Goal: Task Accomplishment & Management: Use online tool/utility

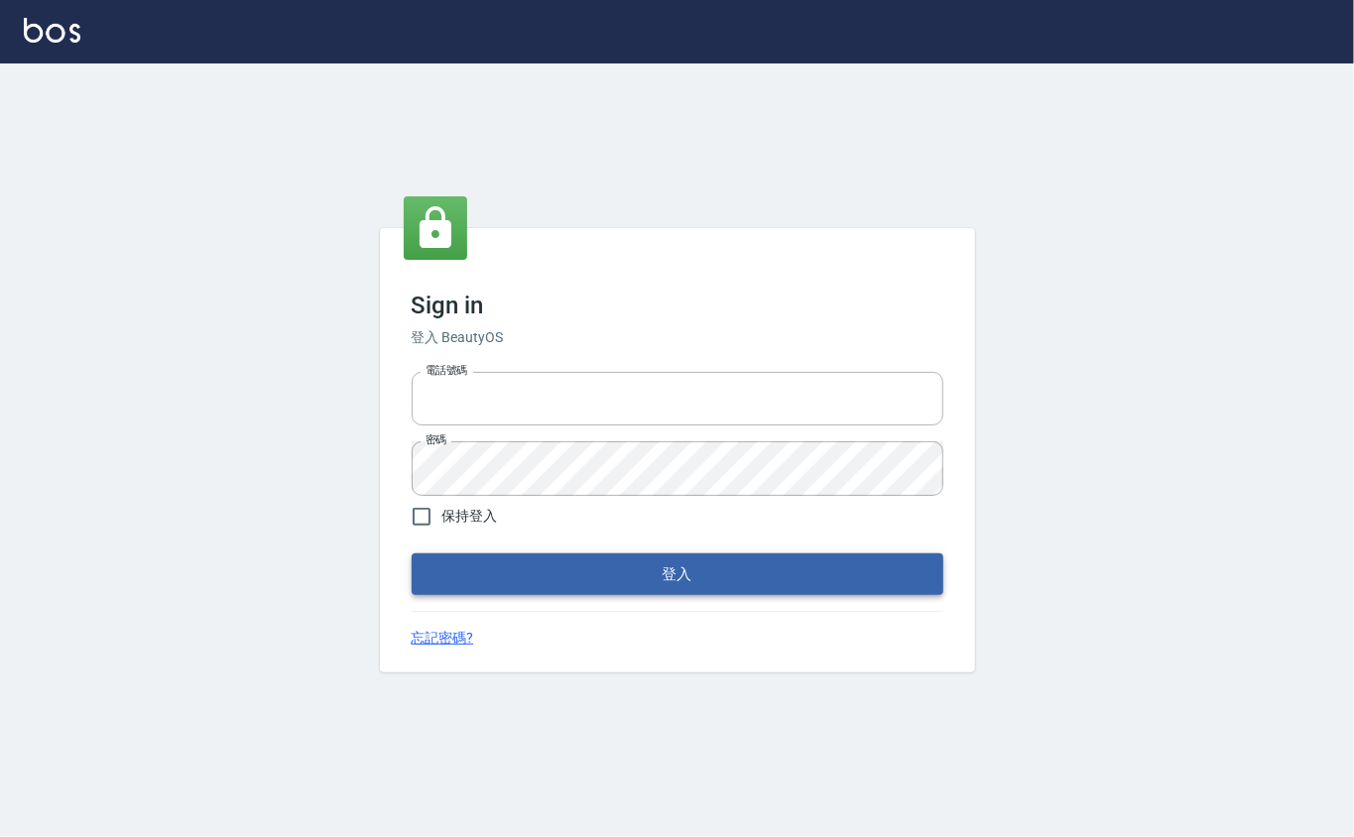
type input "0912271117"
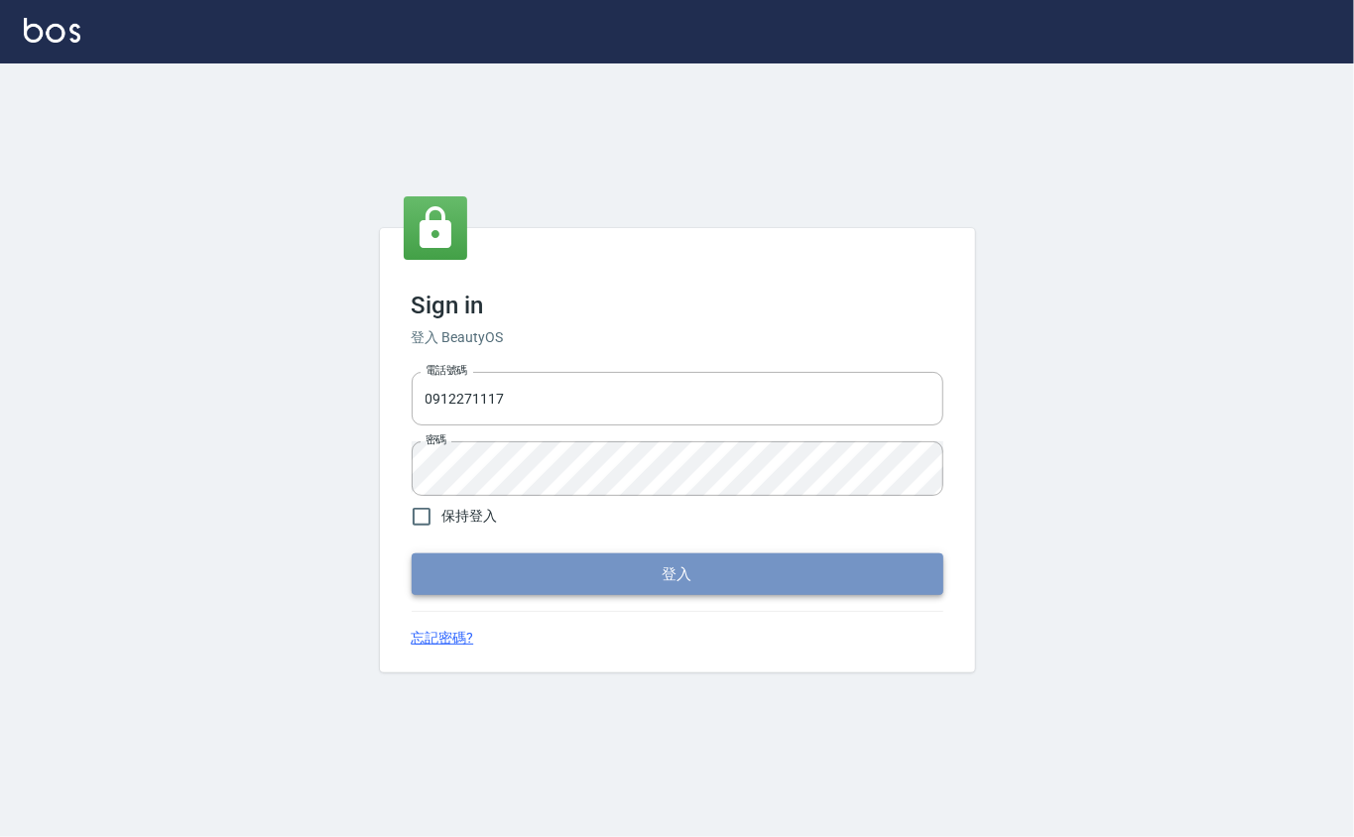
click at [727, 575] on button "登入" at bounding box center [678, 575] width 532 height 42
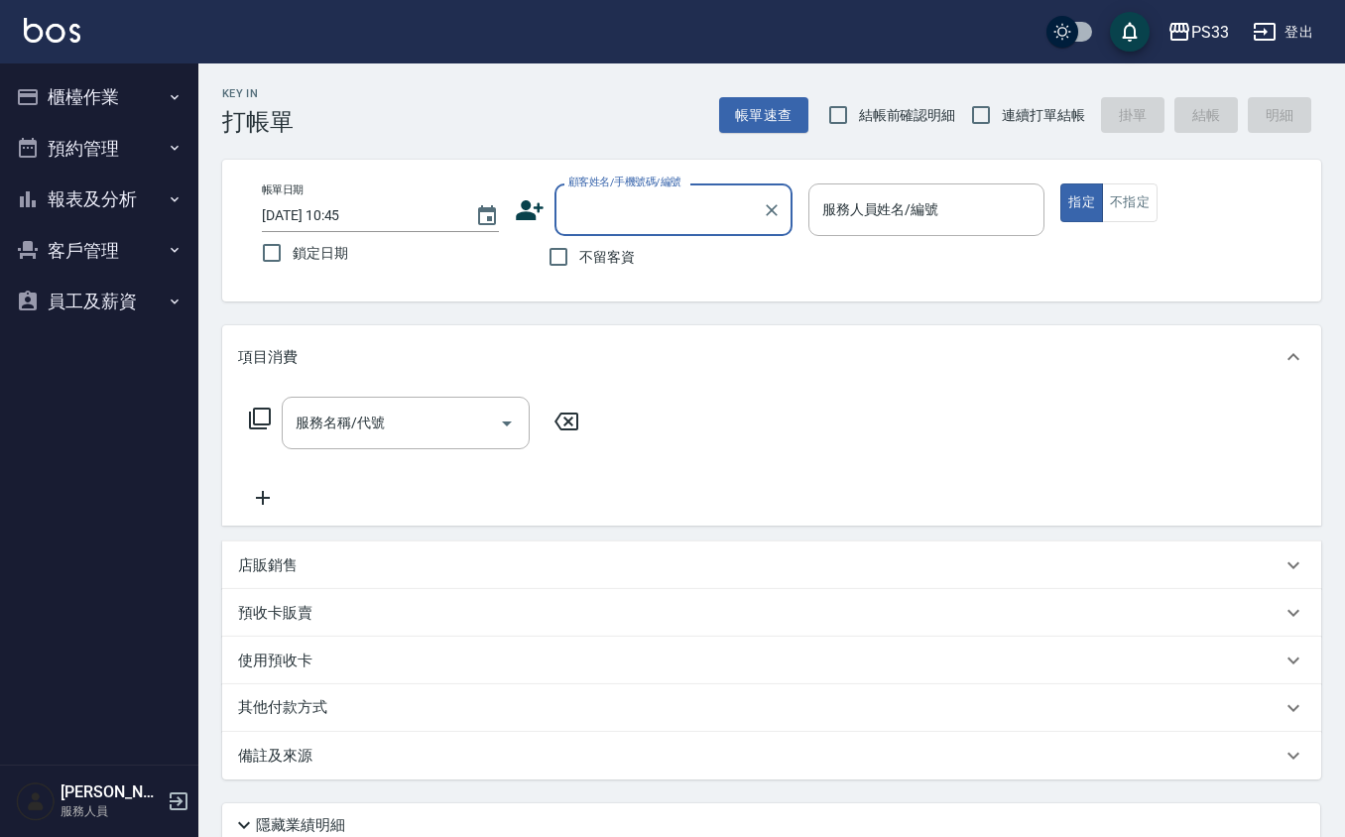
click at [81, 88] on button "櫃檯作業" at bounding box center [99, 97] width 183 height 52
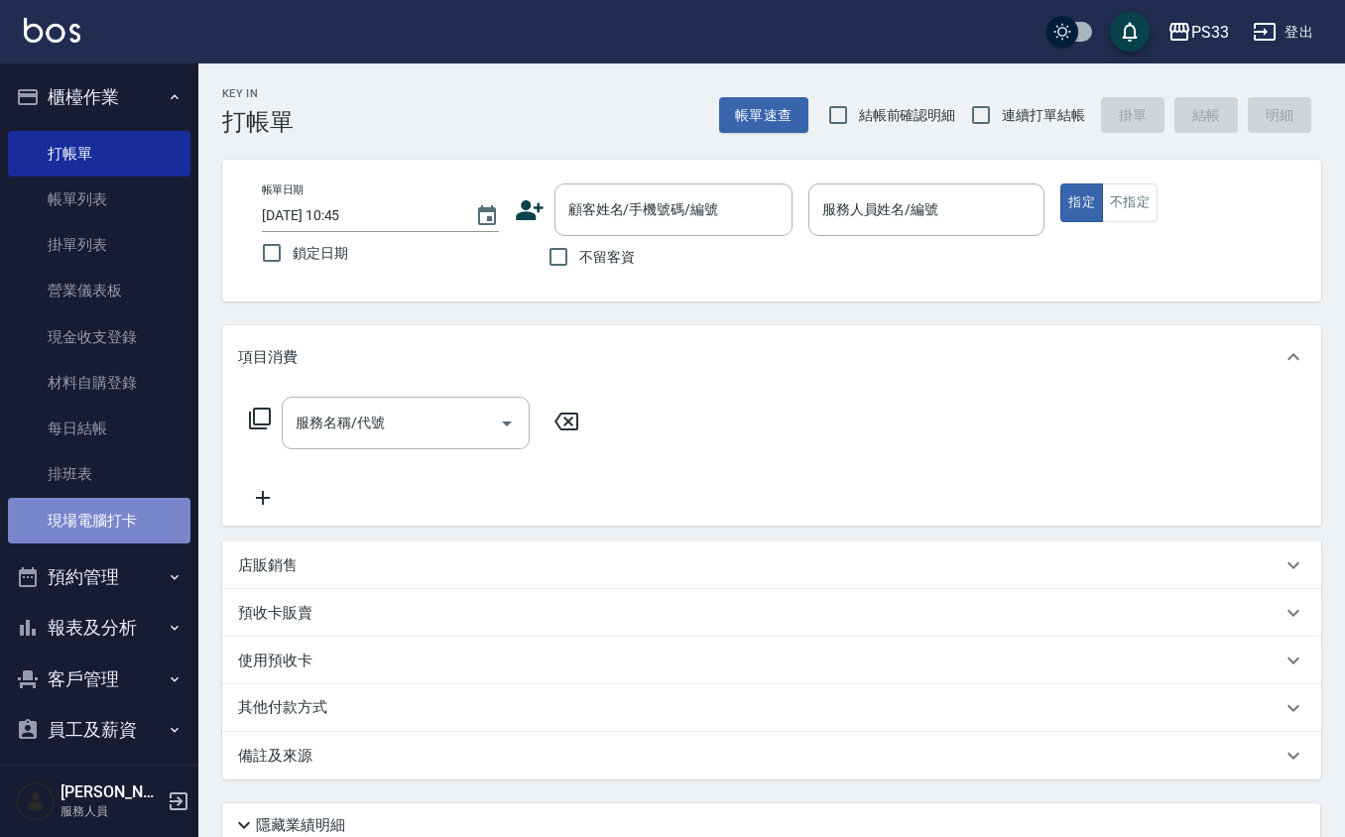
click at [113, 514] on link "現場電腦打卡" at bounding box center [99, 521] width 183 height 46
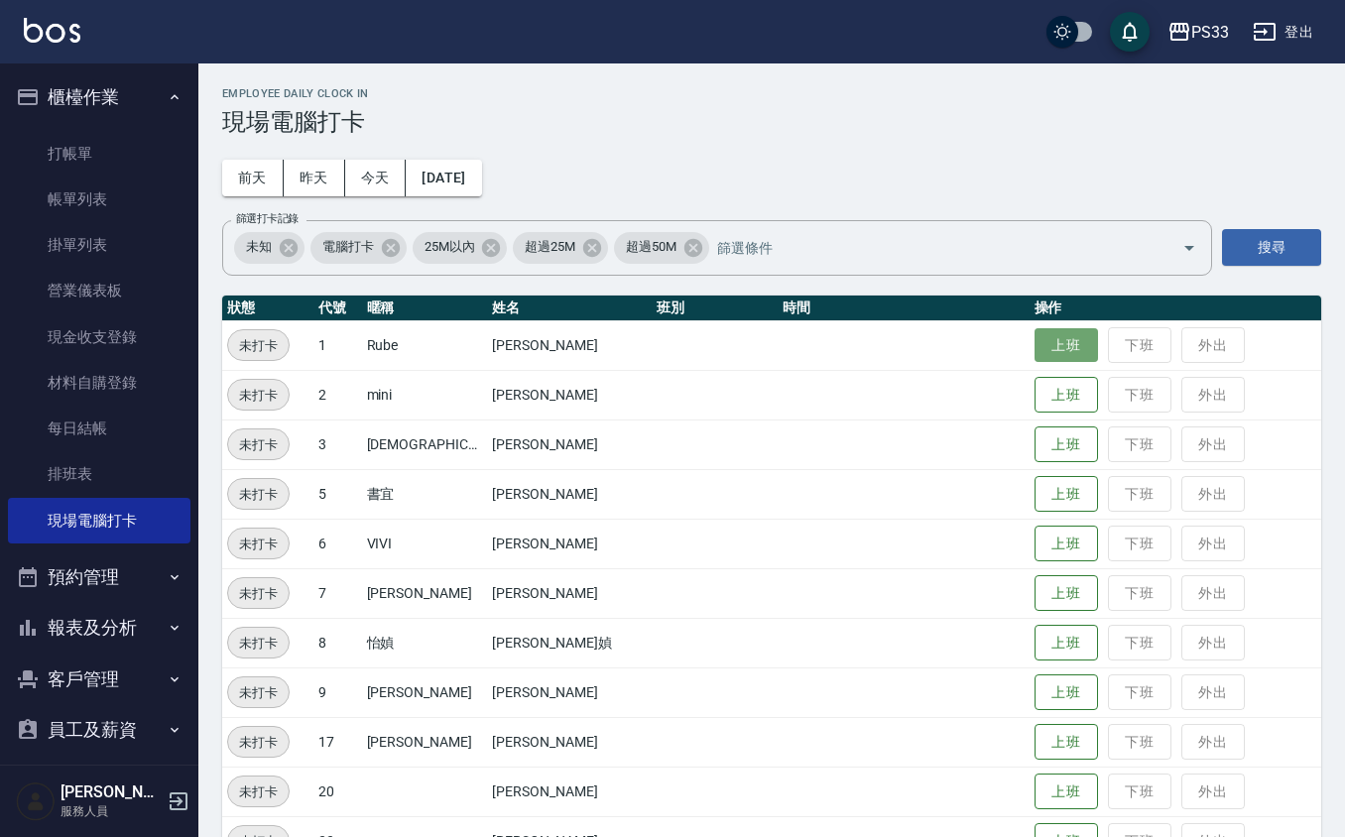
click at [1035, 355] on button "上班" at bounding box center [1066, 345] width 63 height 35
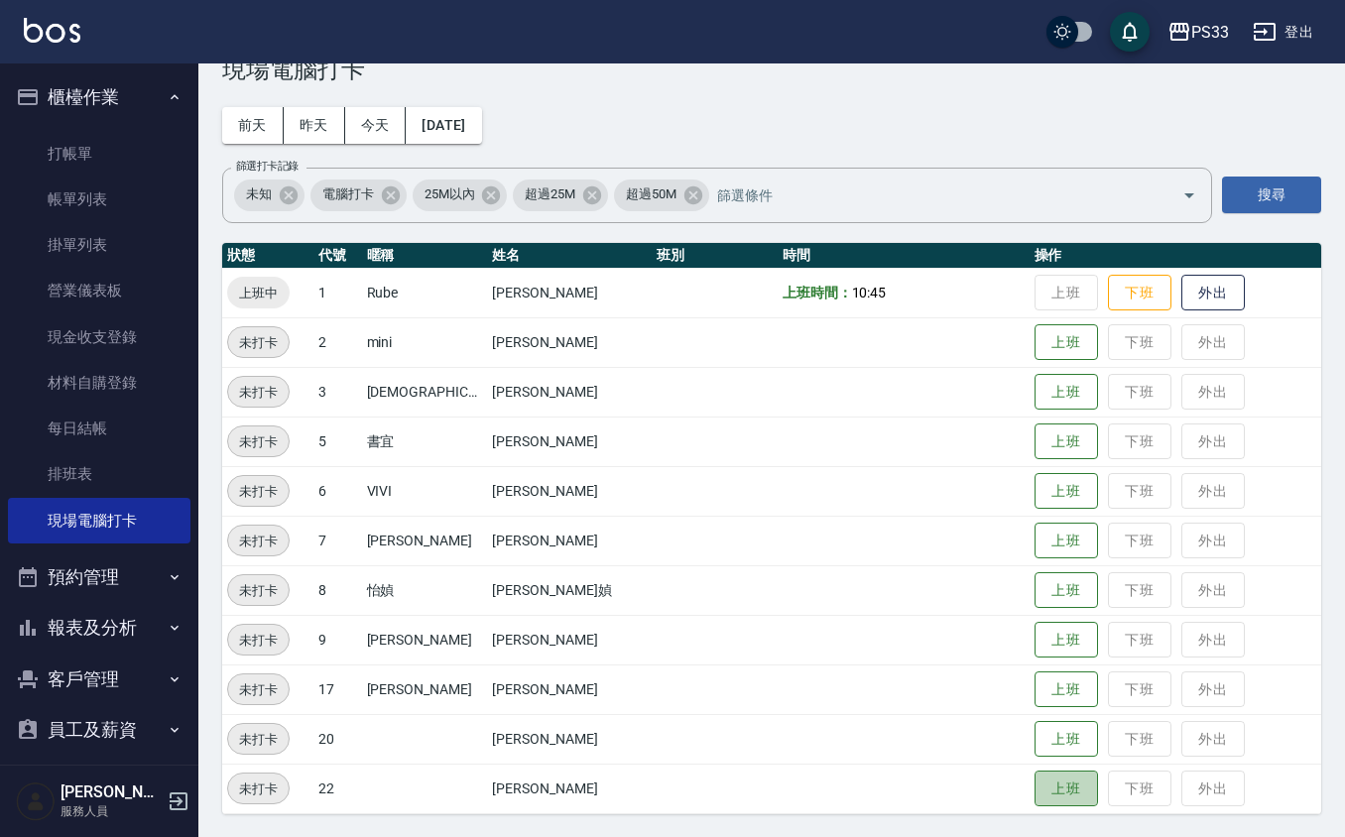
click at [1052, 771] on button "上班" at bounding box center [1066, 789] width 63 height 37
click at [1059, 644] on button "上班" at bounding box center [1066, 640] width 63 height 35
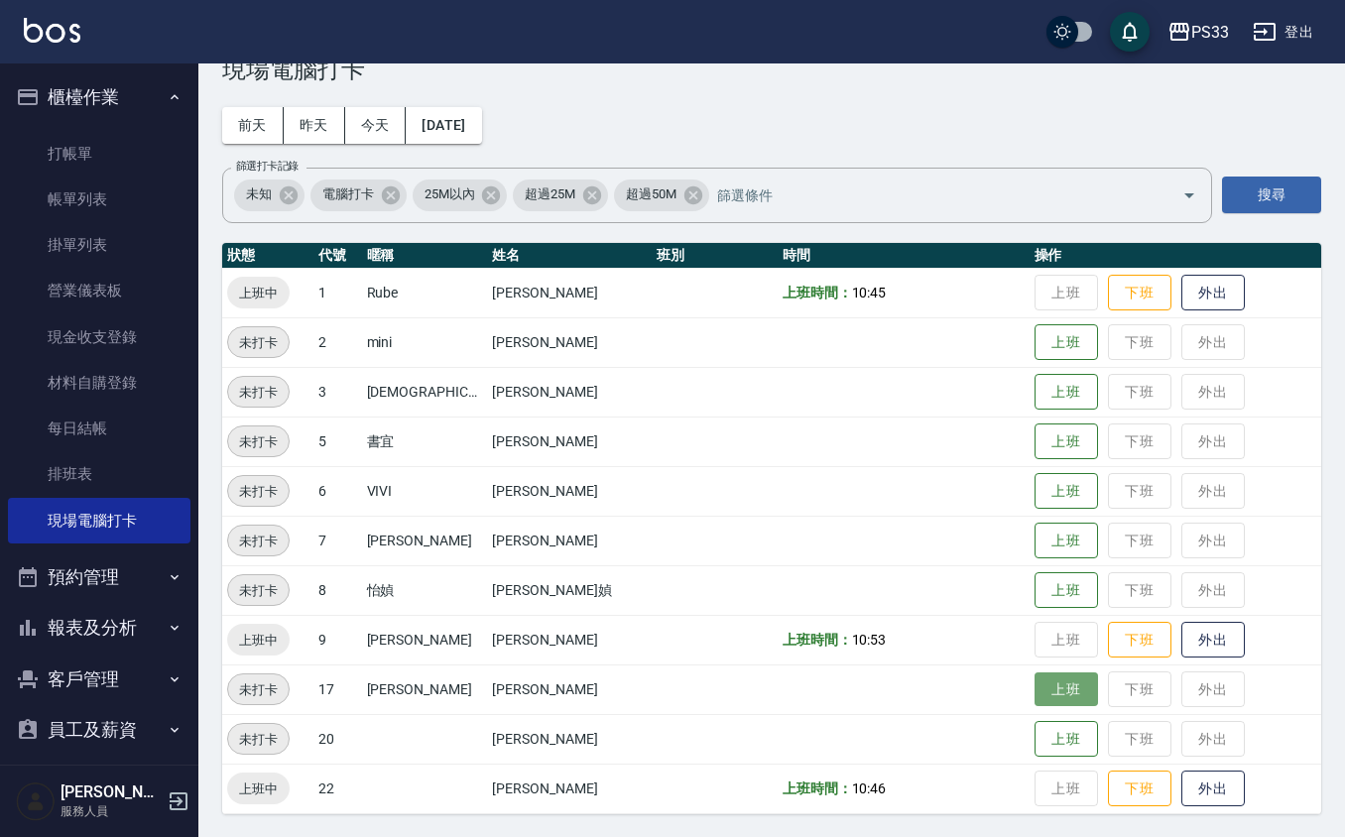
click at [1060, 684] on button "上班" at bounding box center [1066, 690] width 63 height 35
click at [1056, 390] on button "上班" at bounding box center [1066, 392] width 63 height 35
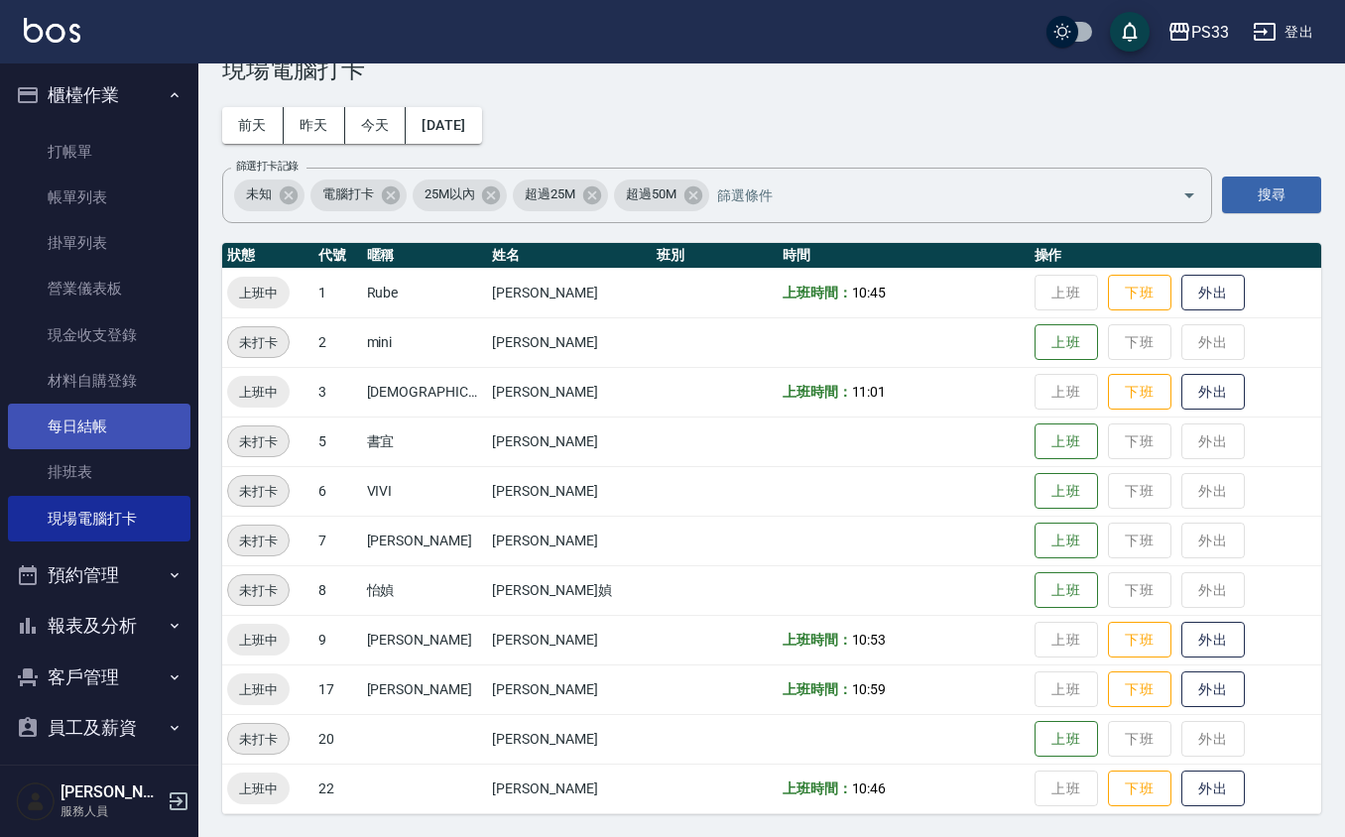
scroll to position [0, 0]
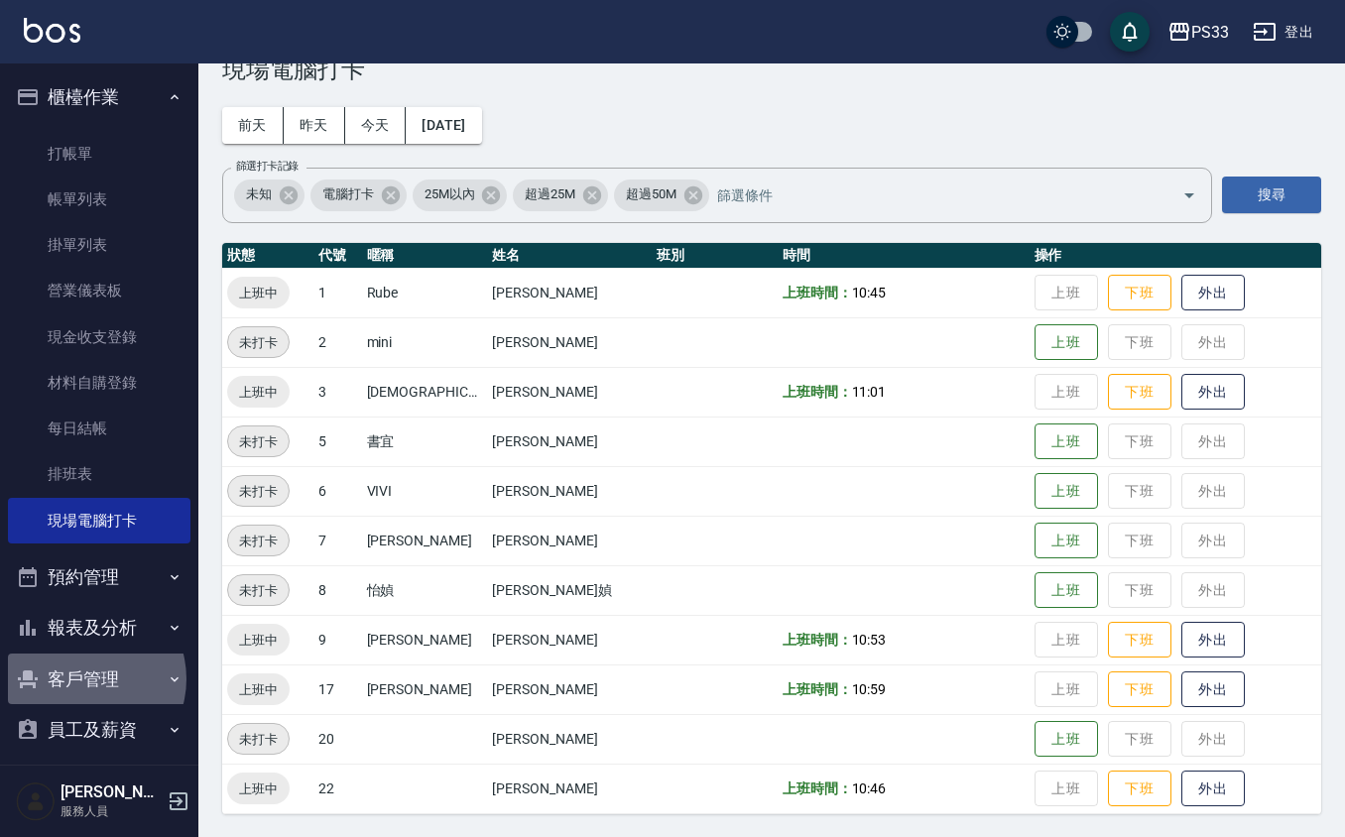
click at [83, 680] on button "客戶管理" at bounding box center [99, 680] width 183 height 52
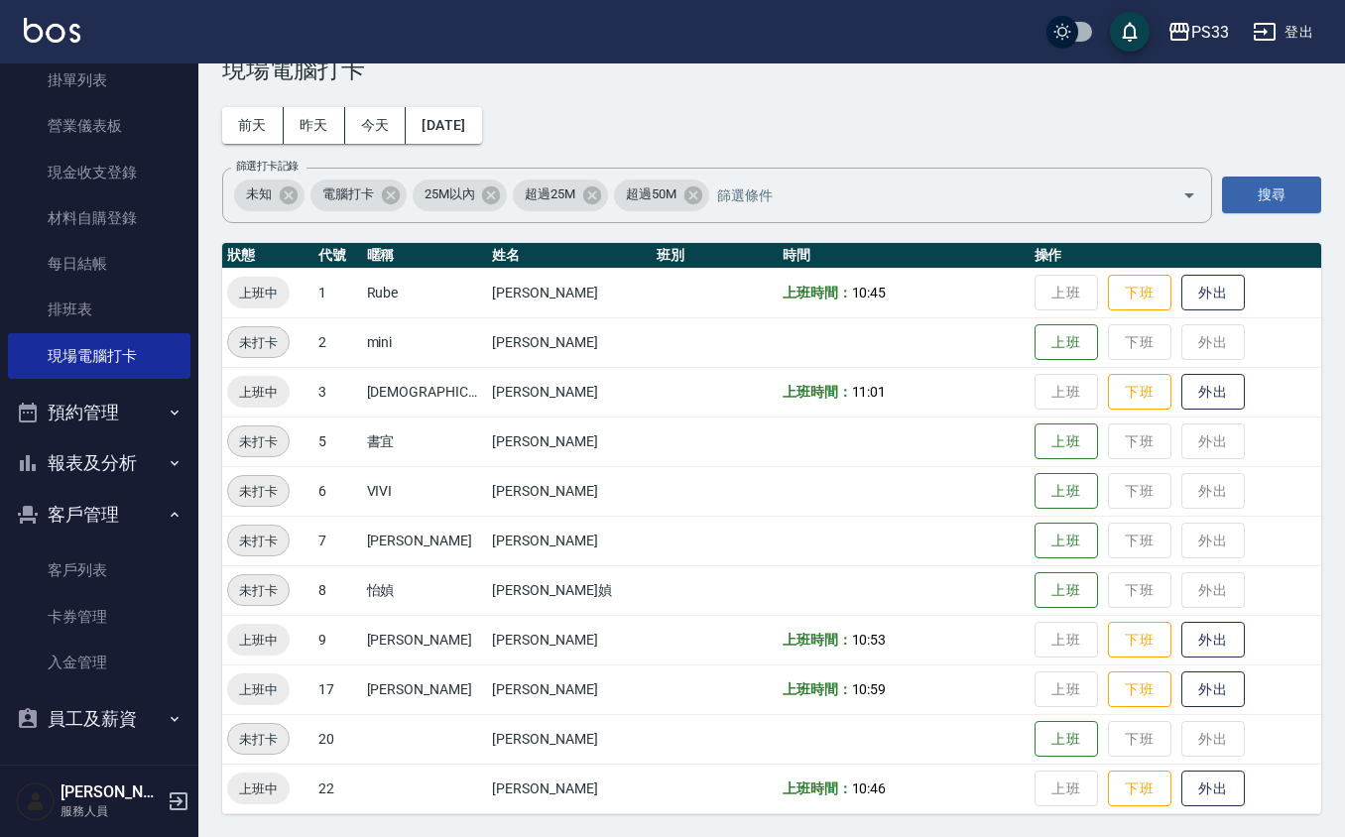
scroll to position [168, 0]
click at [115, 468] on button "報表及分析" at bounding box center [99, 461] width 183 height 52
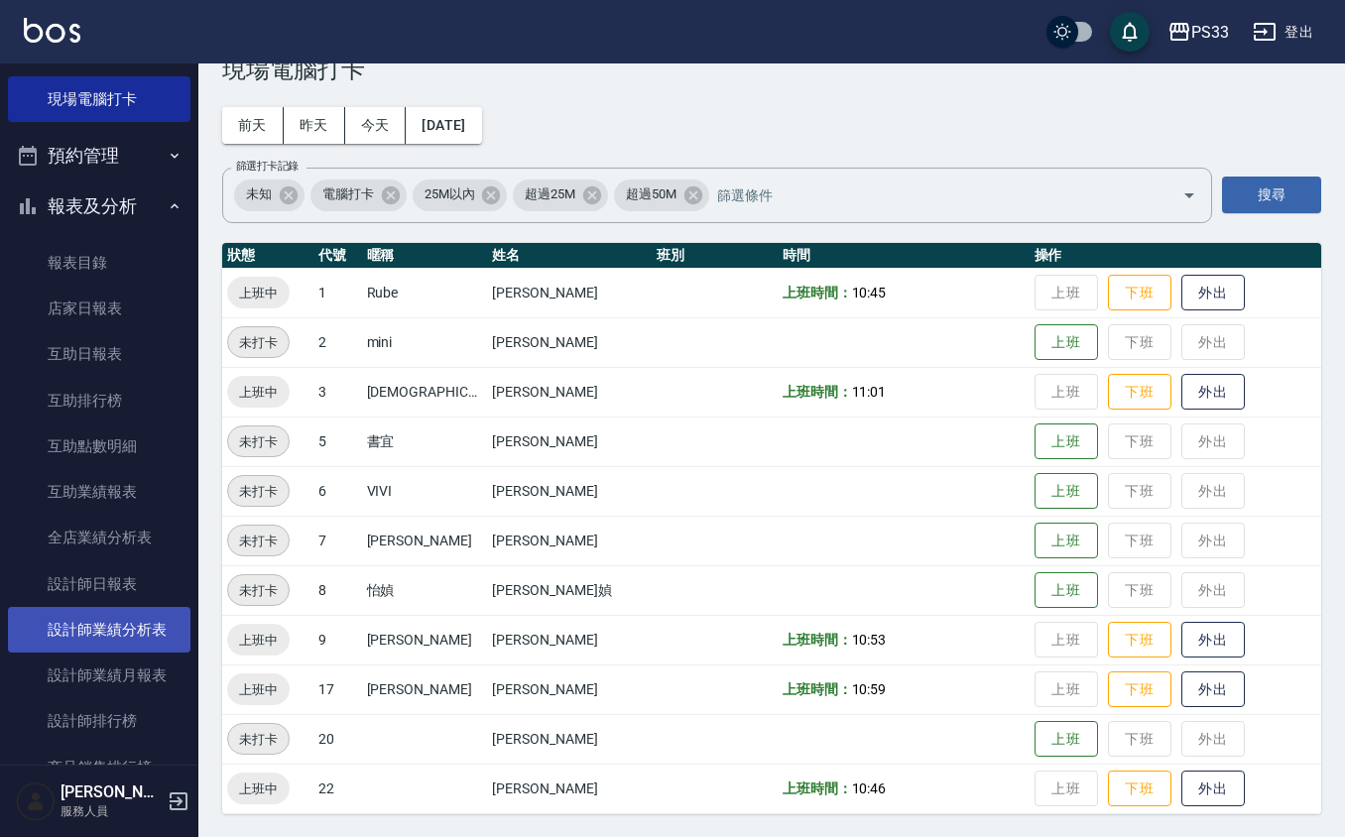
scroll to position [433, 0]
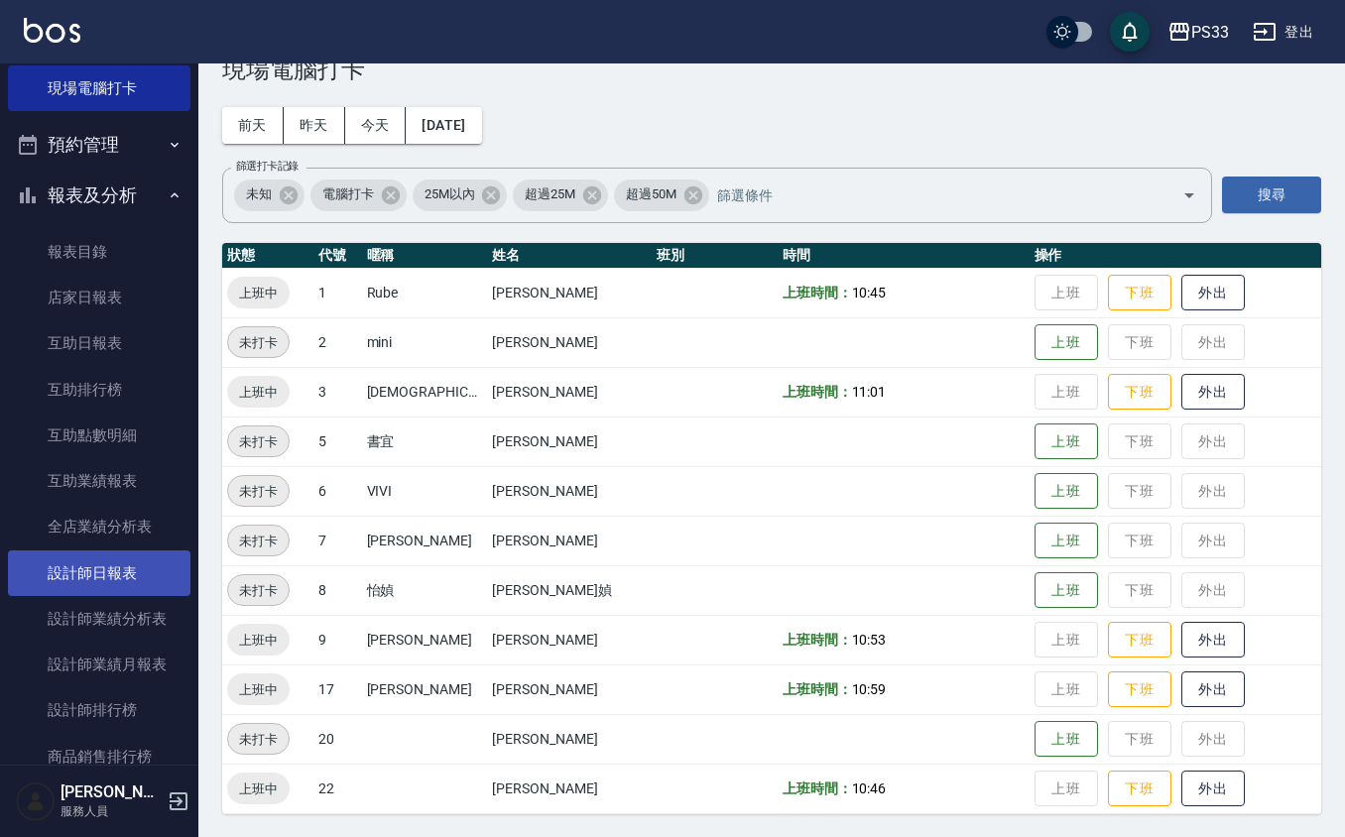
click at [104, 579] on link "設計師日報表" at bounding box center [99, 574] width 183 height 46
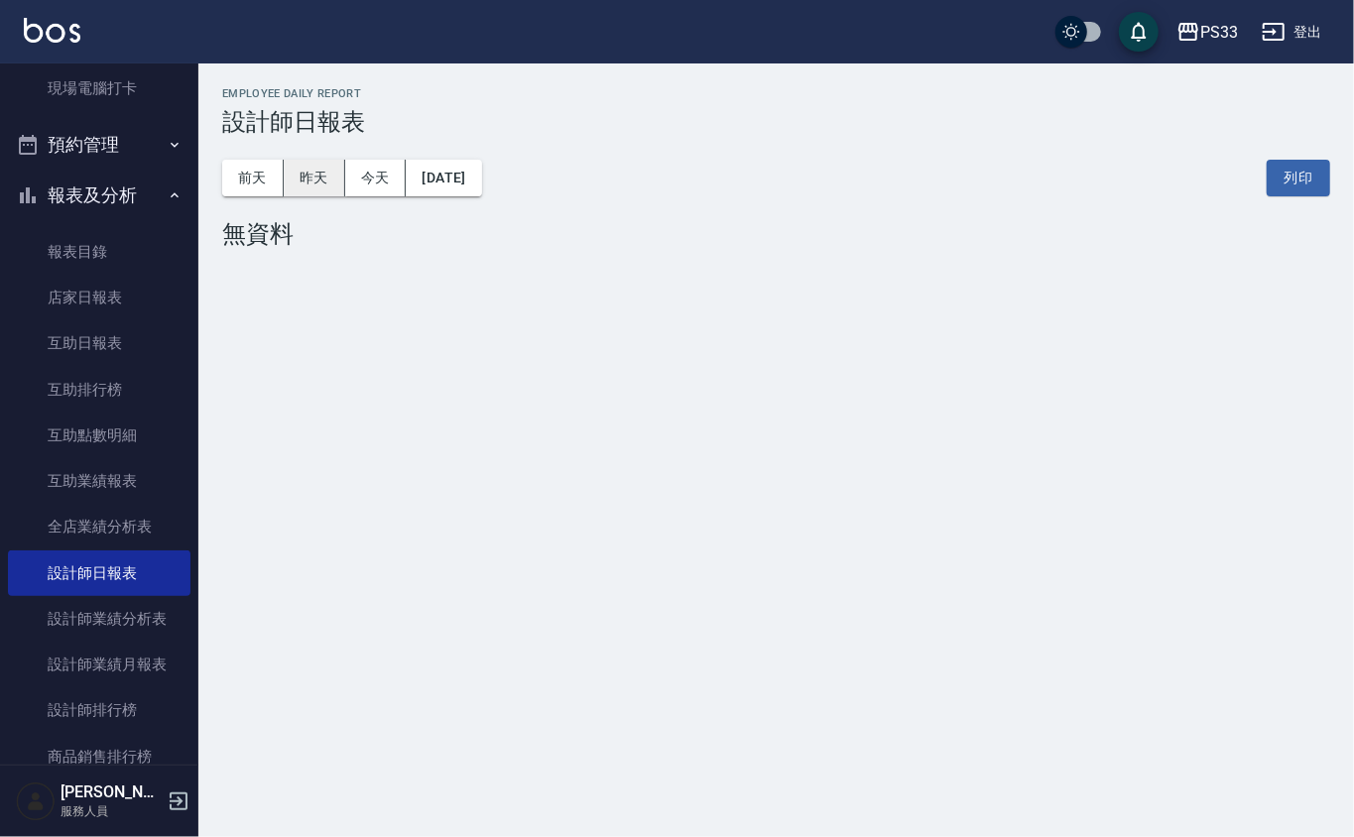
click at [325, 181] on button "昨天" at bounding box center [315, 178] width 62 height 37
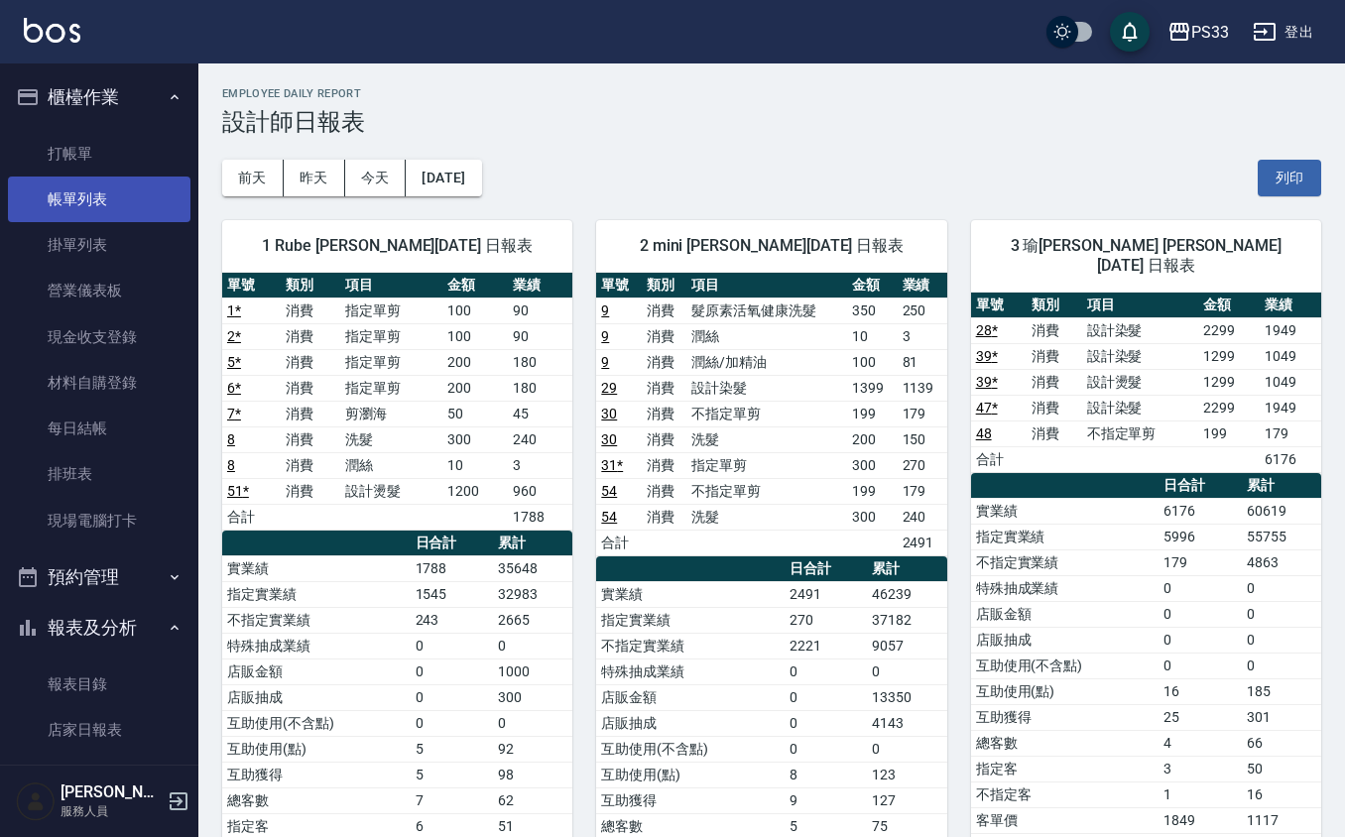
click at [99, 208] on link "帳單列表" at bounding box center [99, 200] width 183 height 46
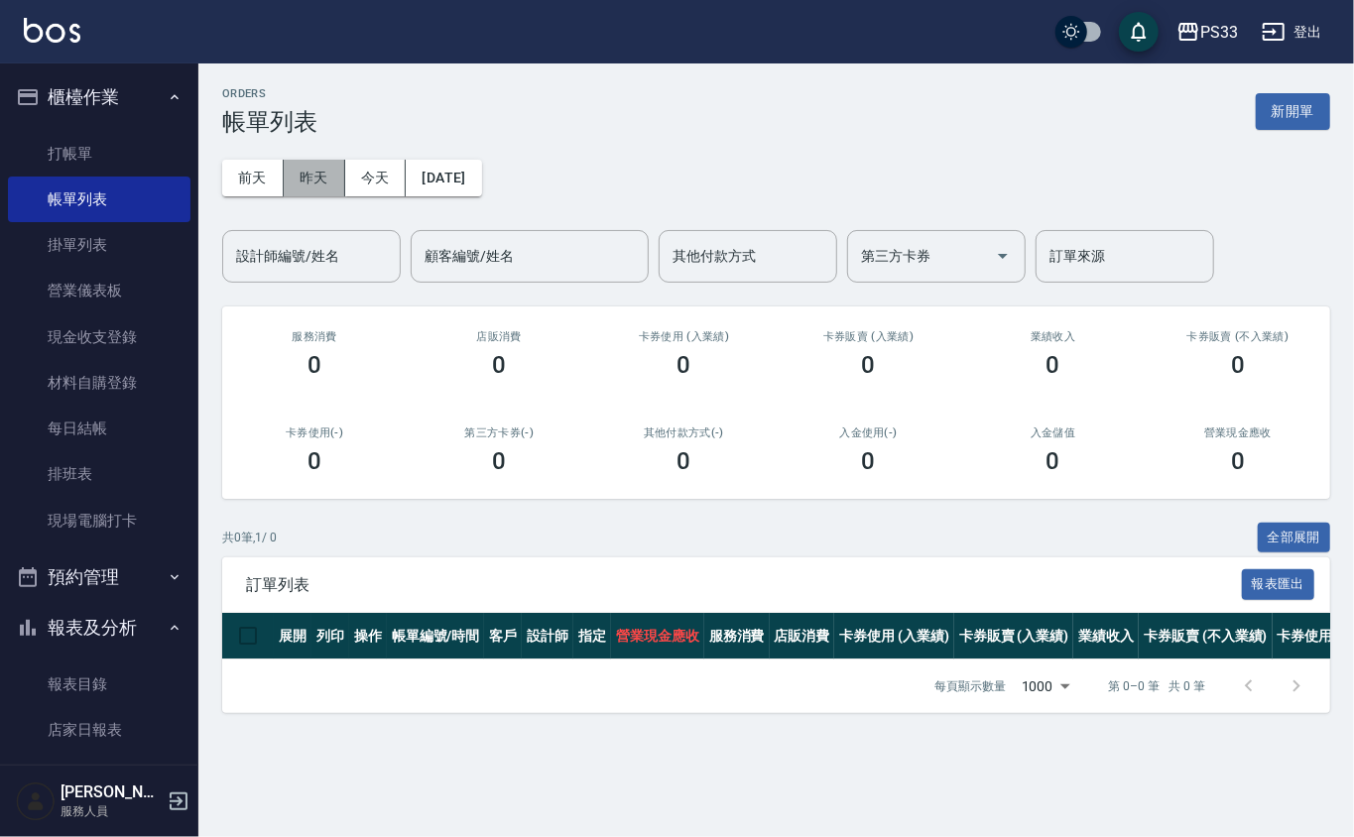
click at [311, 177] on button "昨天" at bounding box center [315, 178] width 62 height 37
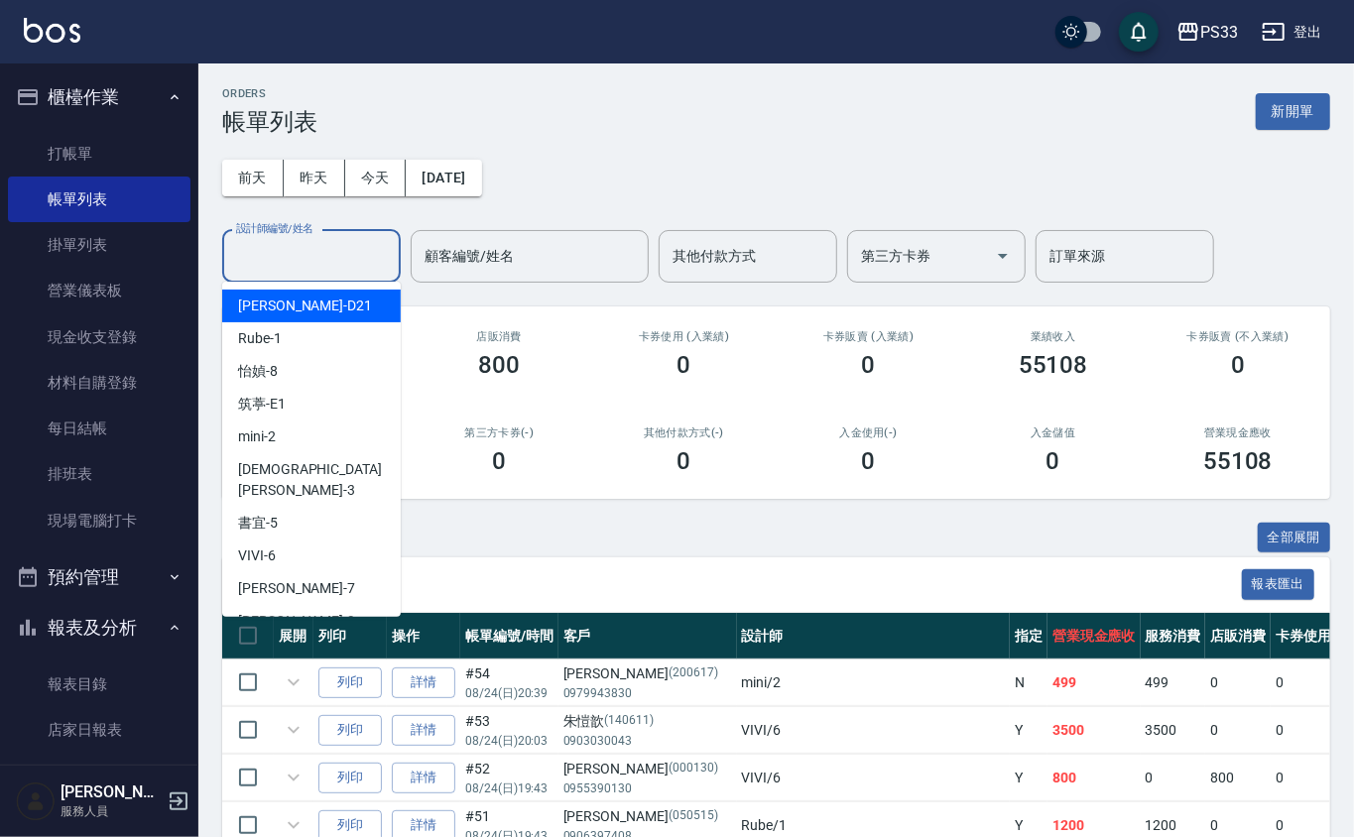
click at [306, 270] on input "設計師編號/姓名" at bounding box center [311, 256] width 161 height 35
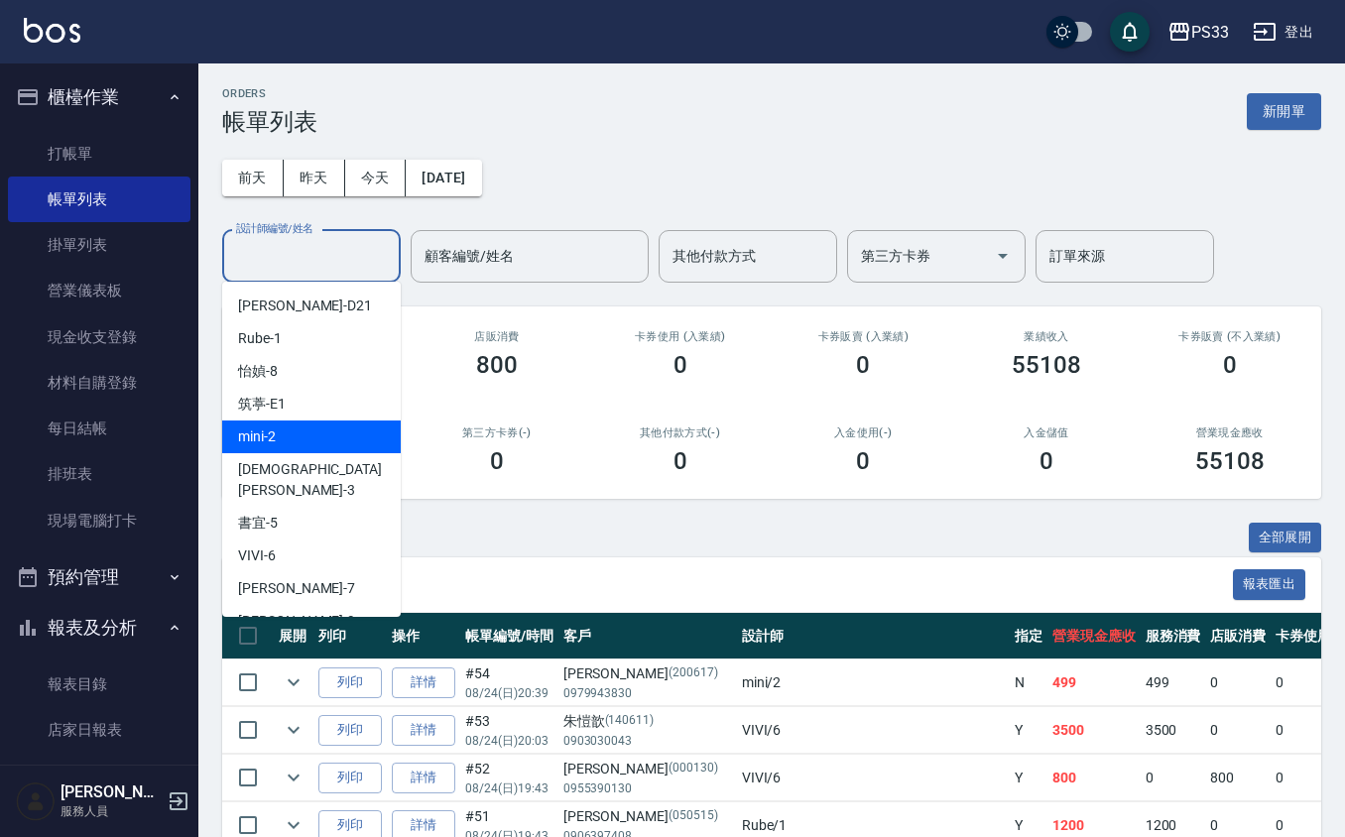
click at [266, 440] on span "mini -2" at bounding box center [257, 437] width 38 height 21
type input "mini-2"
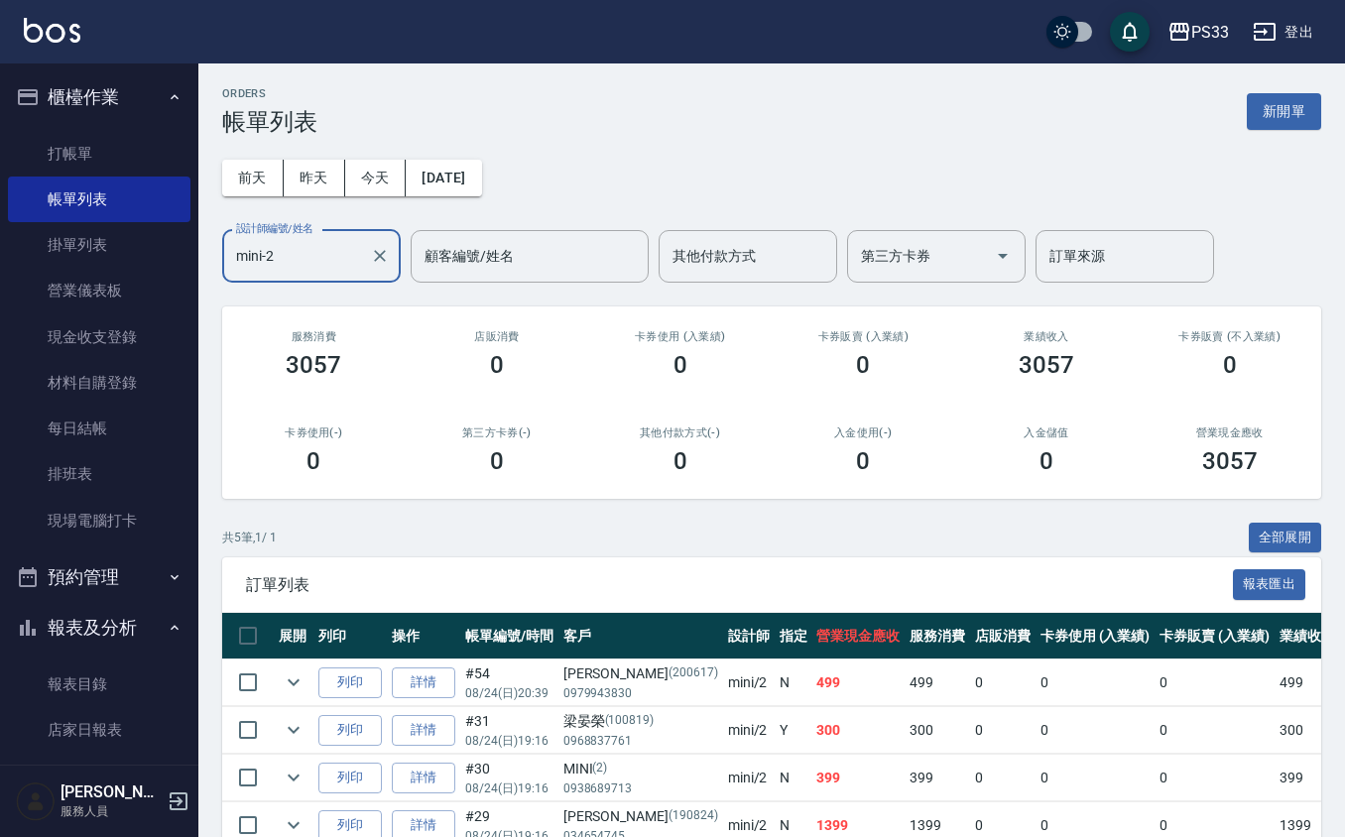
scroll to position [132, 0]
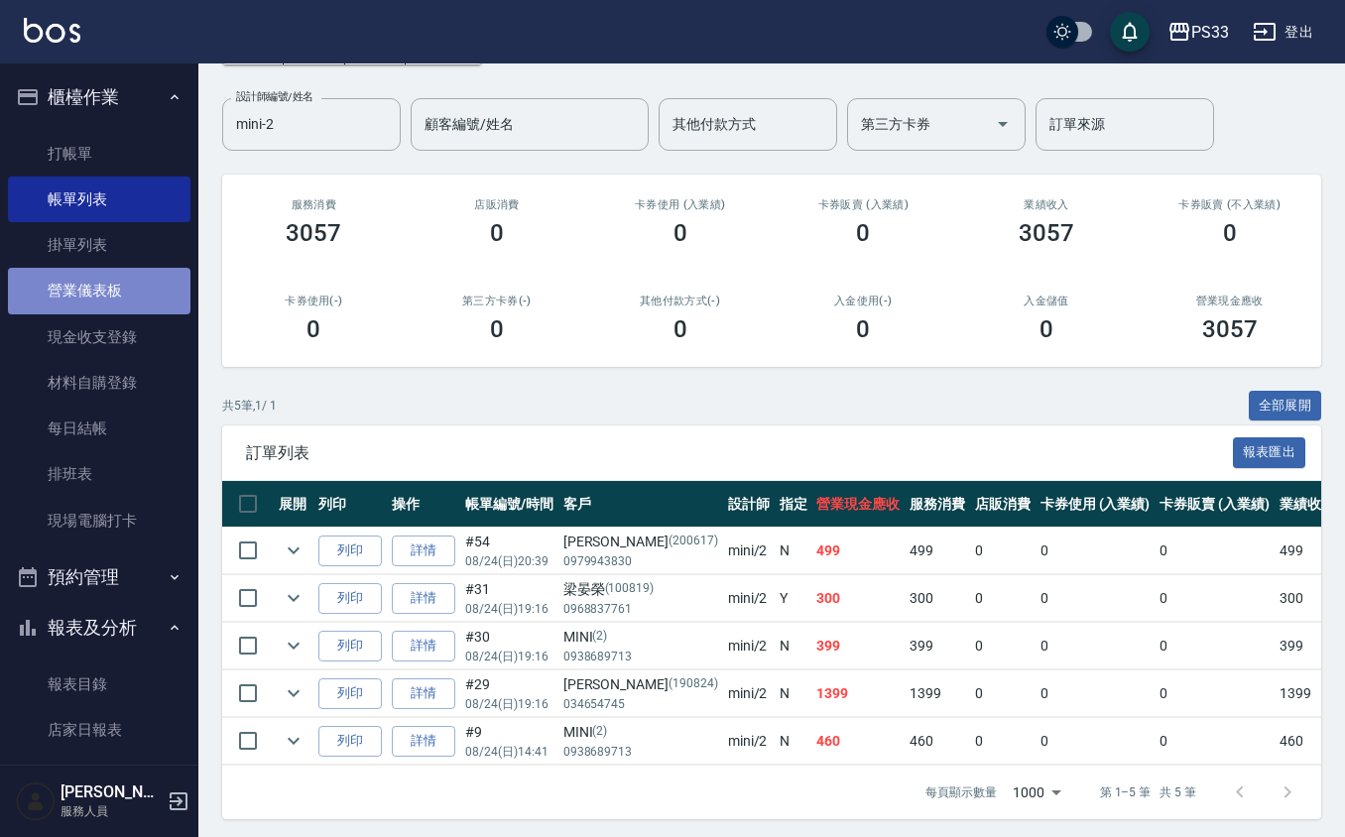
click at [105, 279] on link "營業儀表板" at bounding box center [99, 291] width 183 height 46
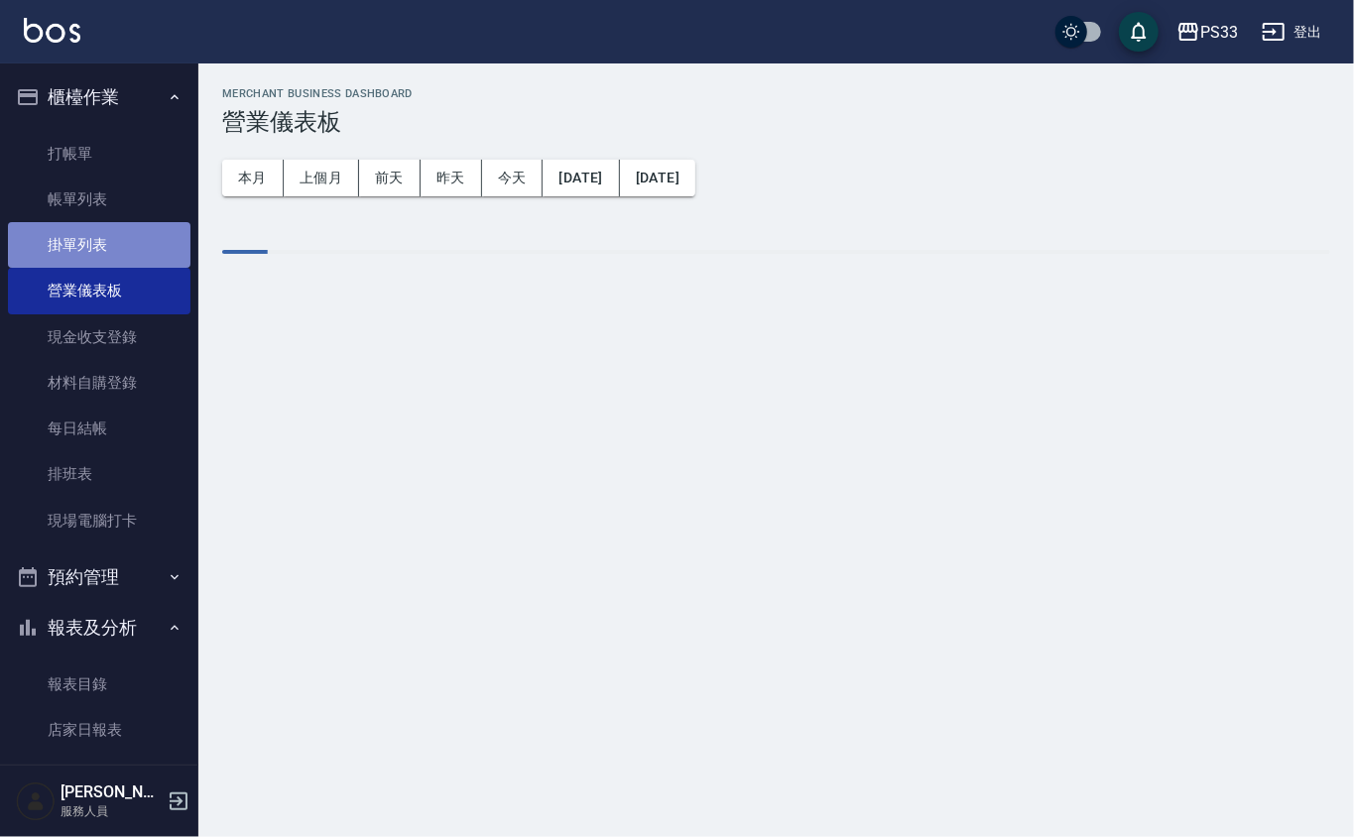
click at [101, 246] on link "掛單列表" at bounding box center [99, 245] width 183 height 46
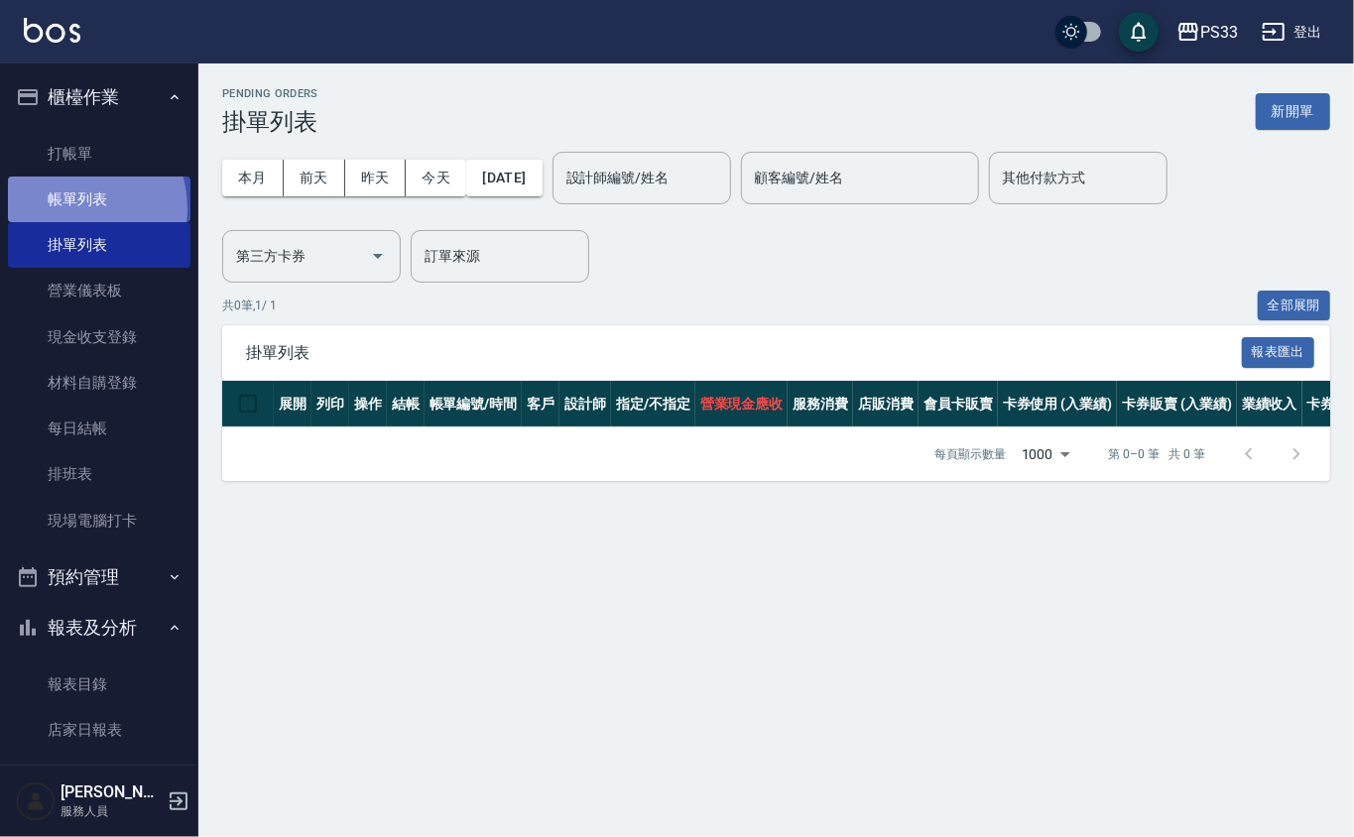
click at [72, 208] on link "帳單列表" at bounding box center [99, 200] width 183 height 46
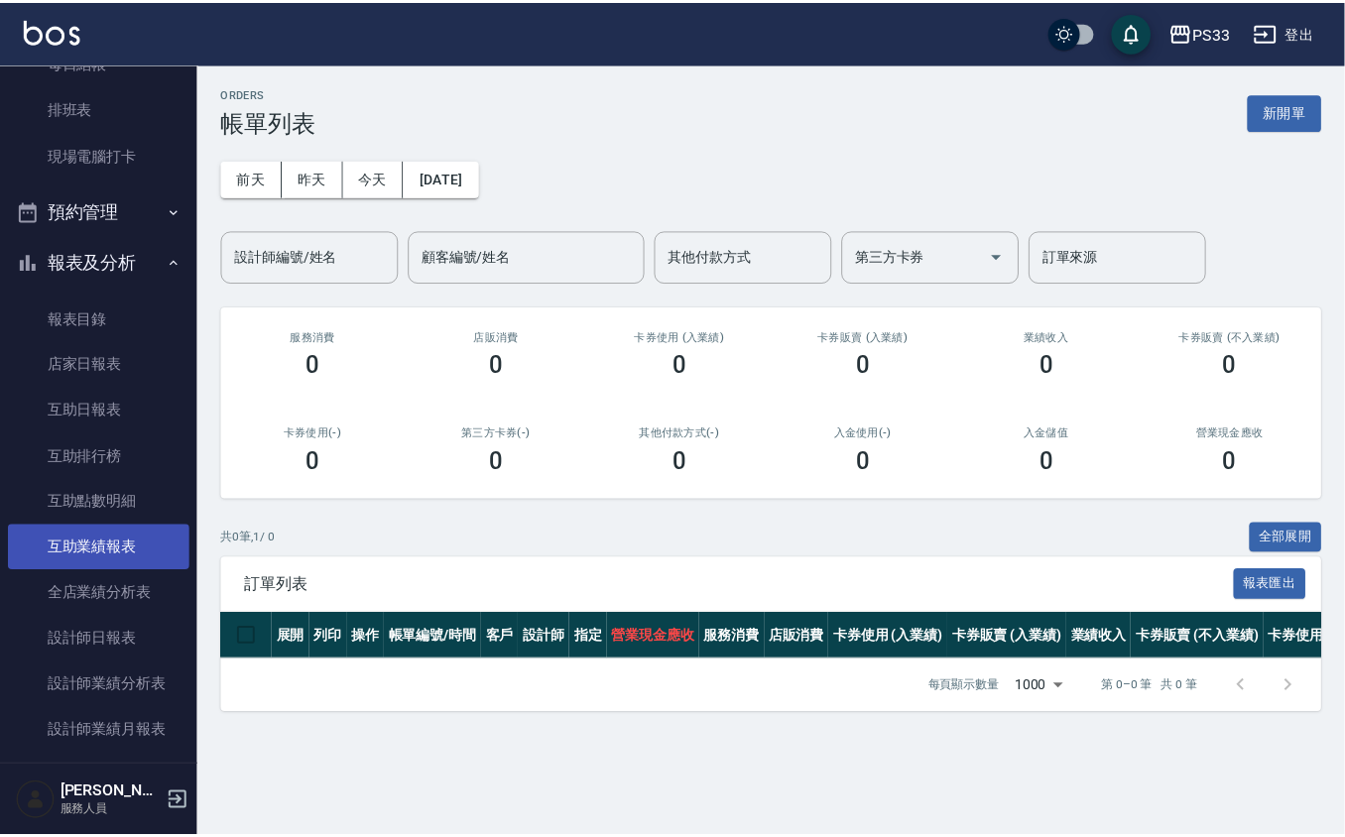
scroll to position [397, 0]
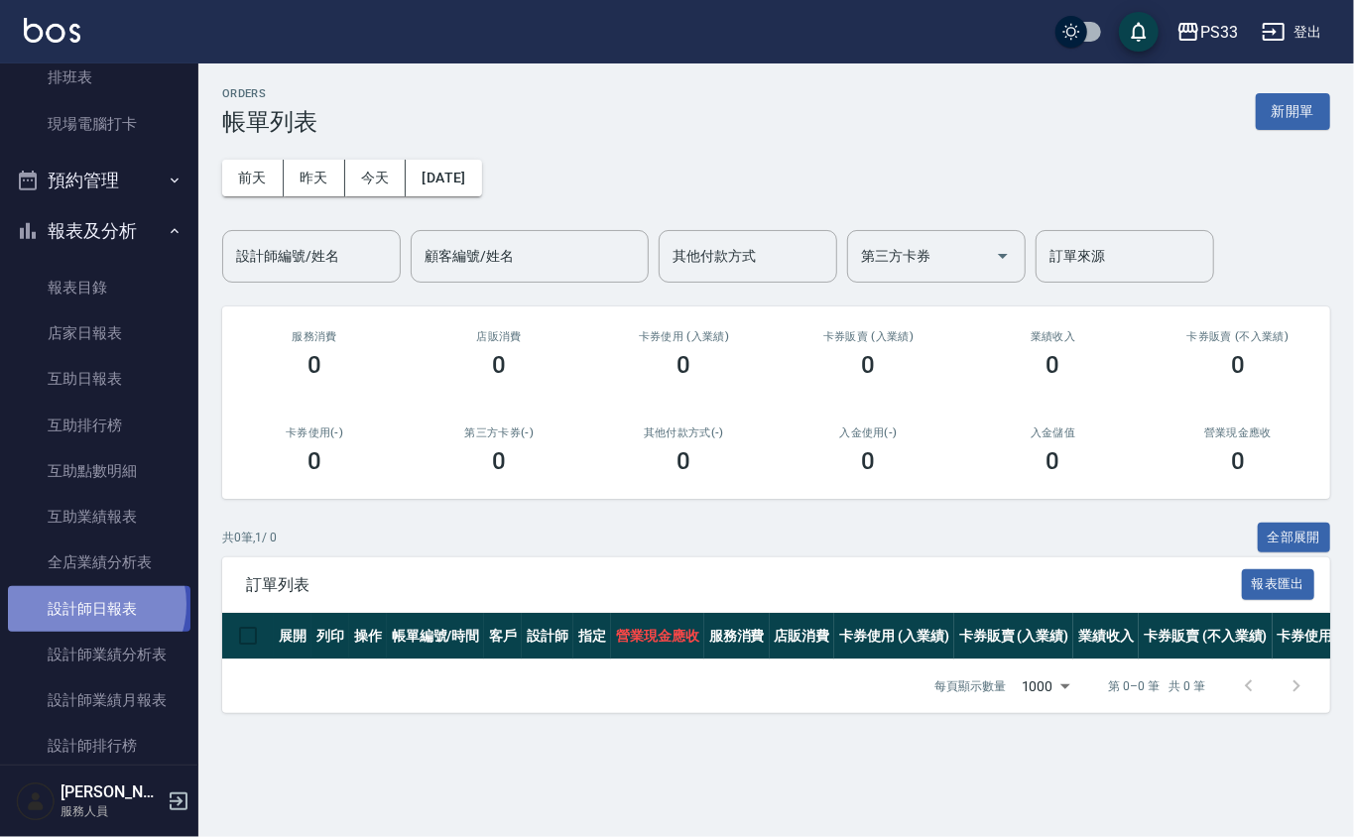
click at [91, 604] on link "設計師日報表" at bounding box center [99, 609] width 183 height 46
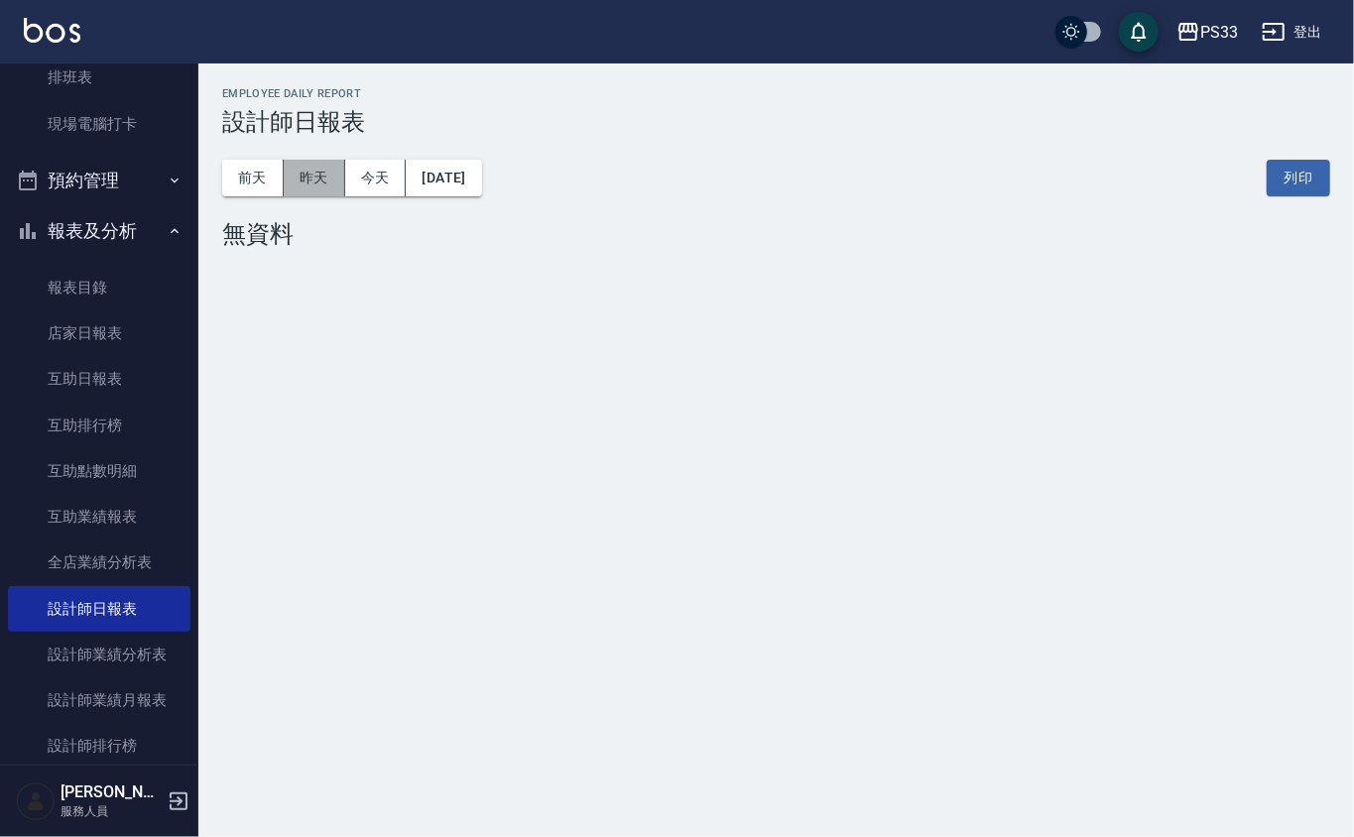
click at [323, 183] on button "昨天" at bounding box center [315, 178] width 62 height 37
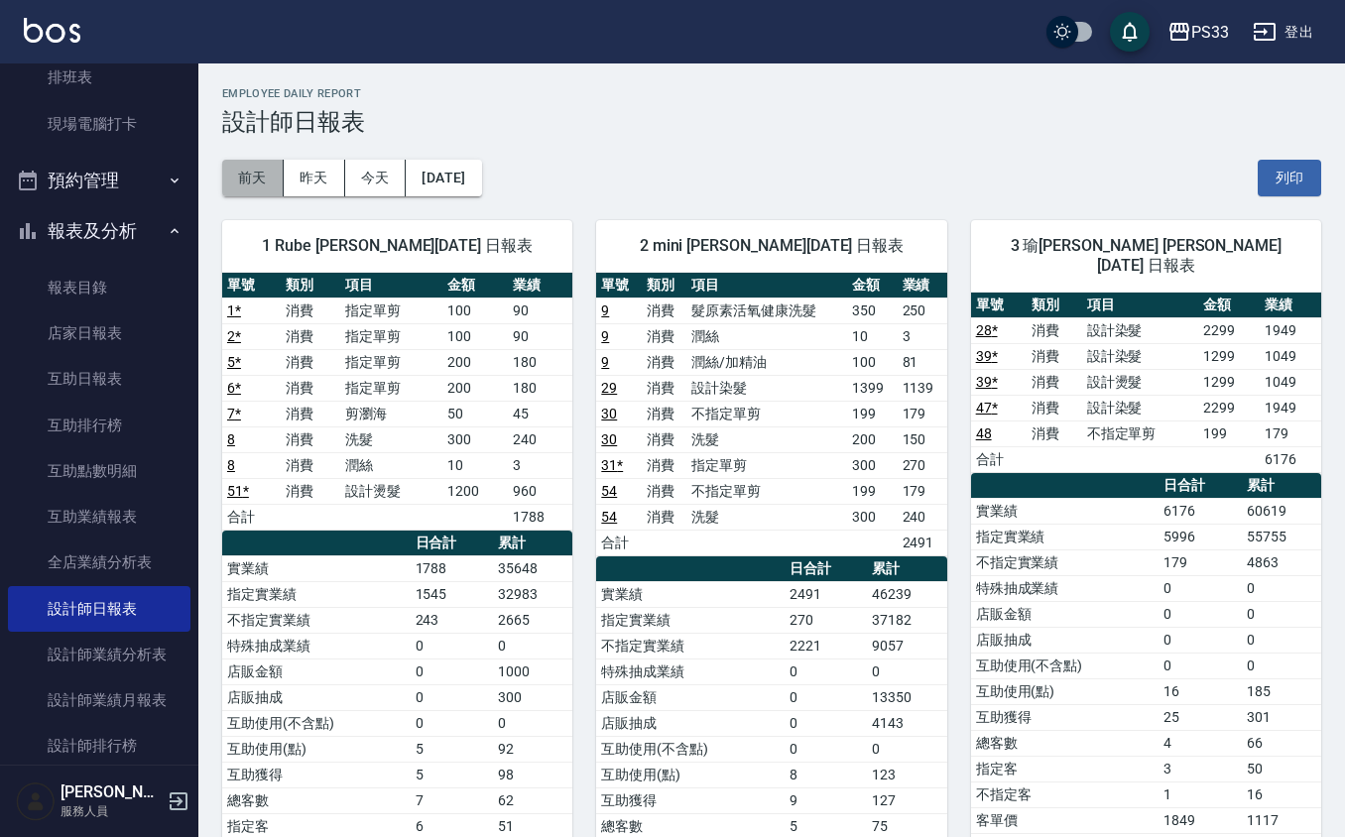
click at [250, 187] on button "前天" at bounding box center [253, 178] width 62 height 37
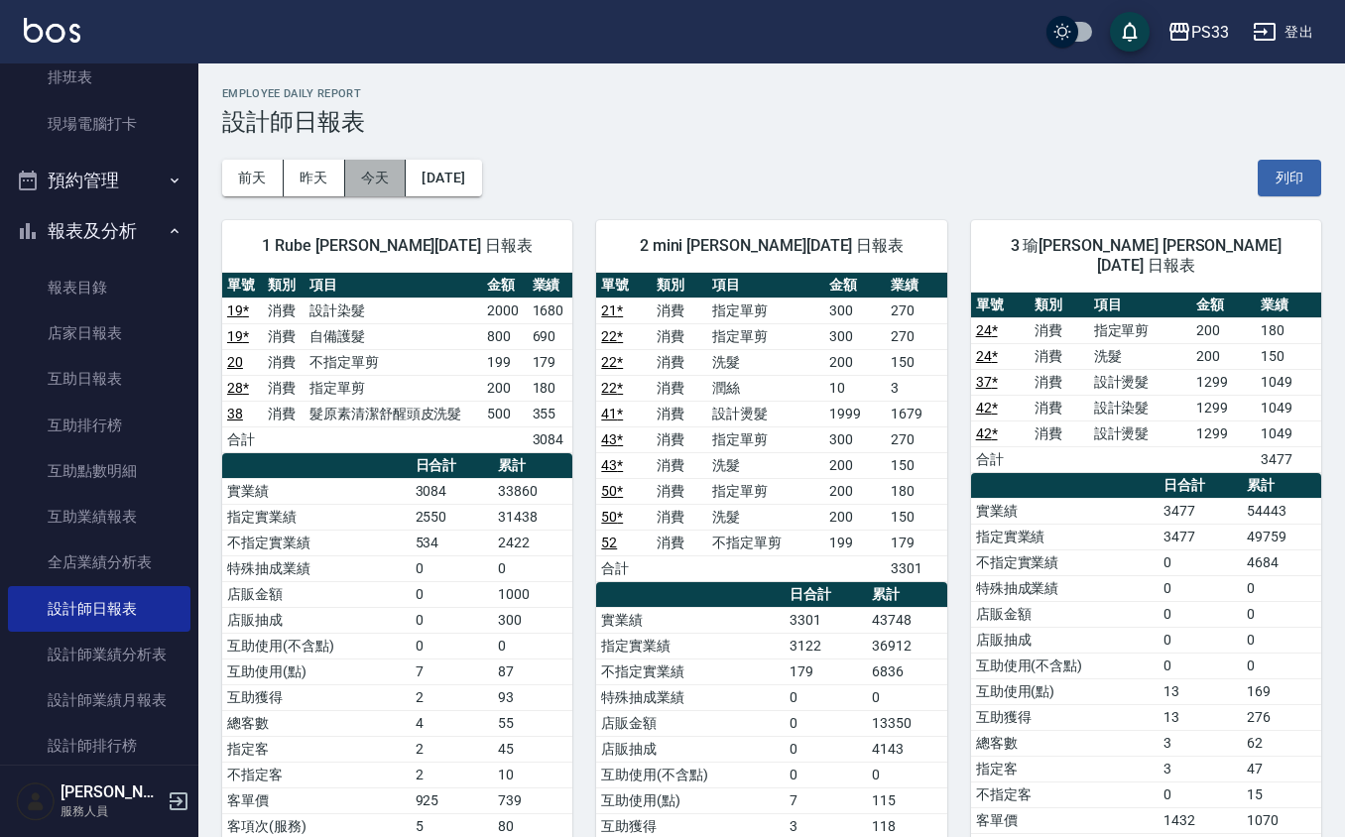
click at [375, 179] on button "今天" at bounding box center [376, 178] width 62 height 37
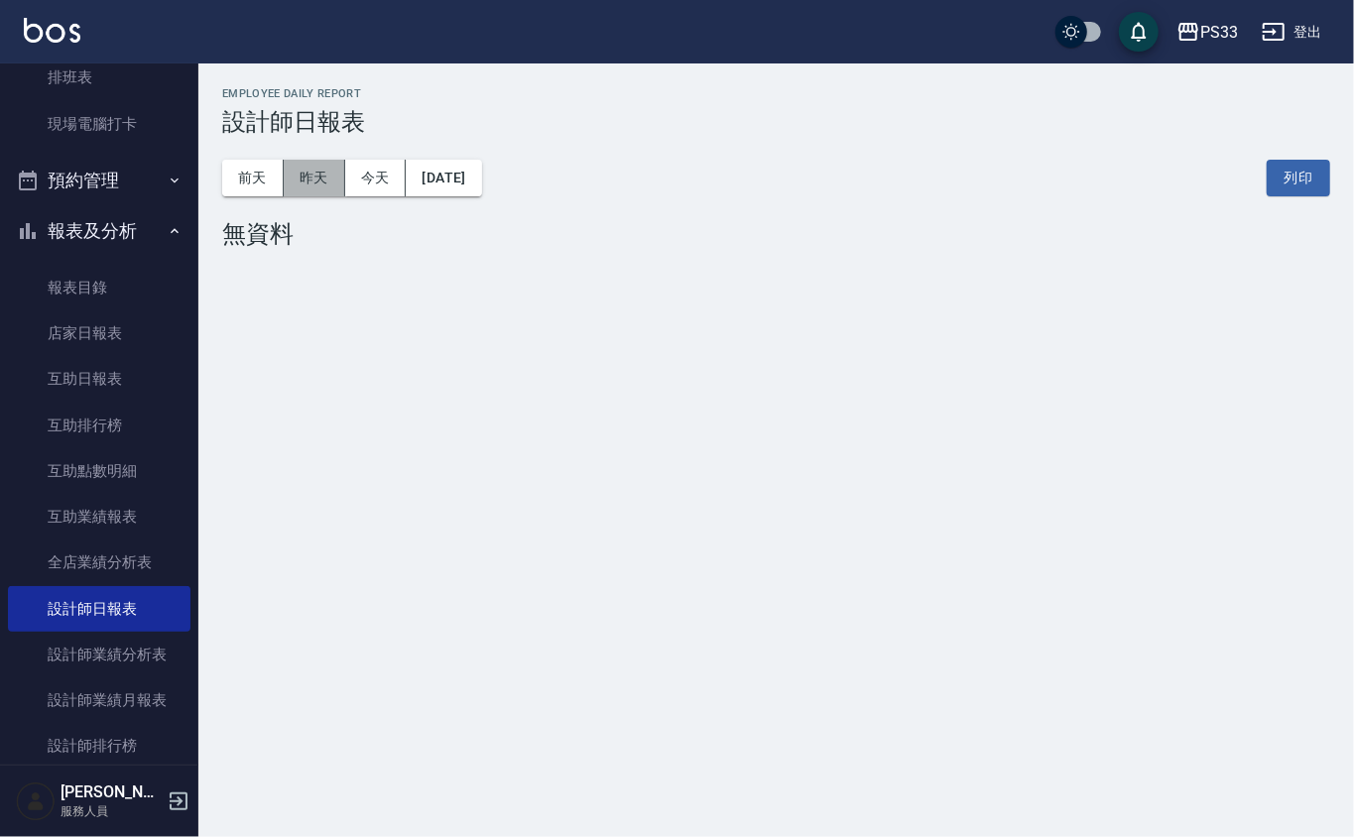
click at [296, 169] on button "昨天" at bounding box center [315, 178] width 62 height 37
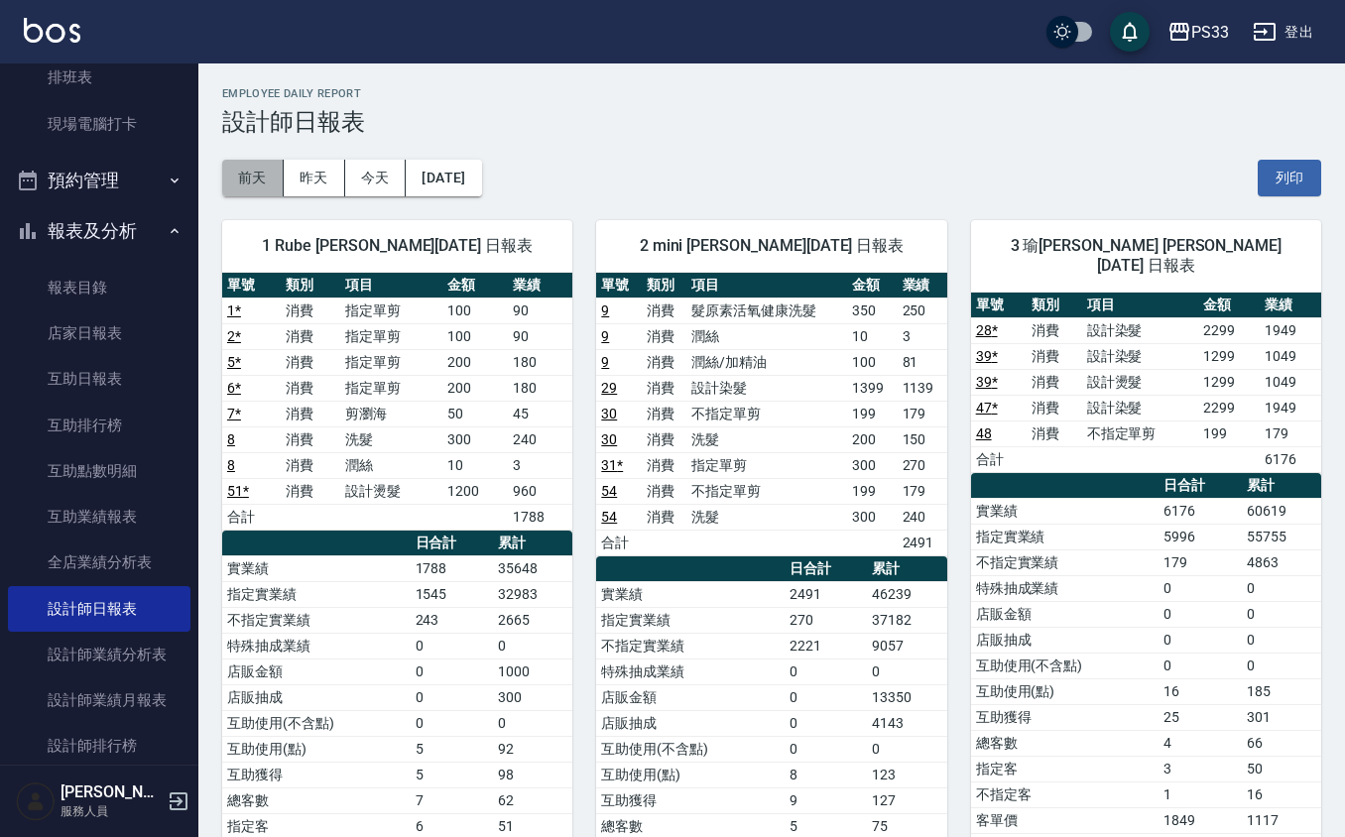
click at [256, 169] on button "前天" at bounding box center [253, 178] width 62 height 37
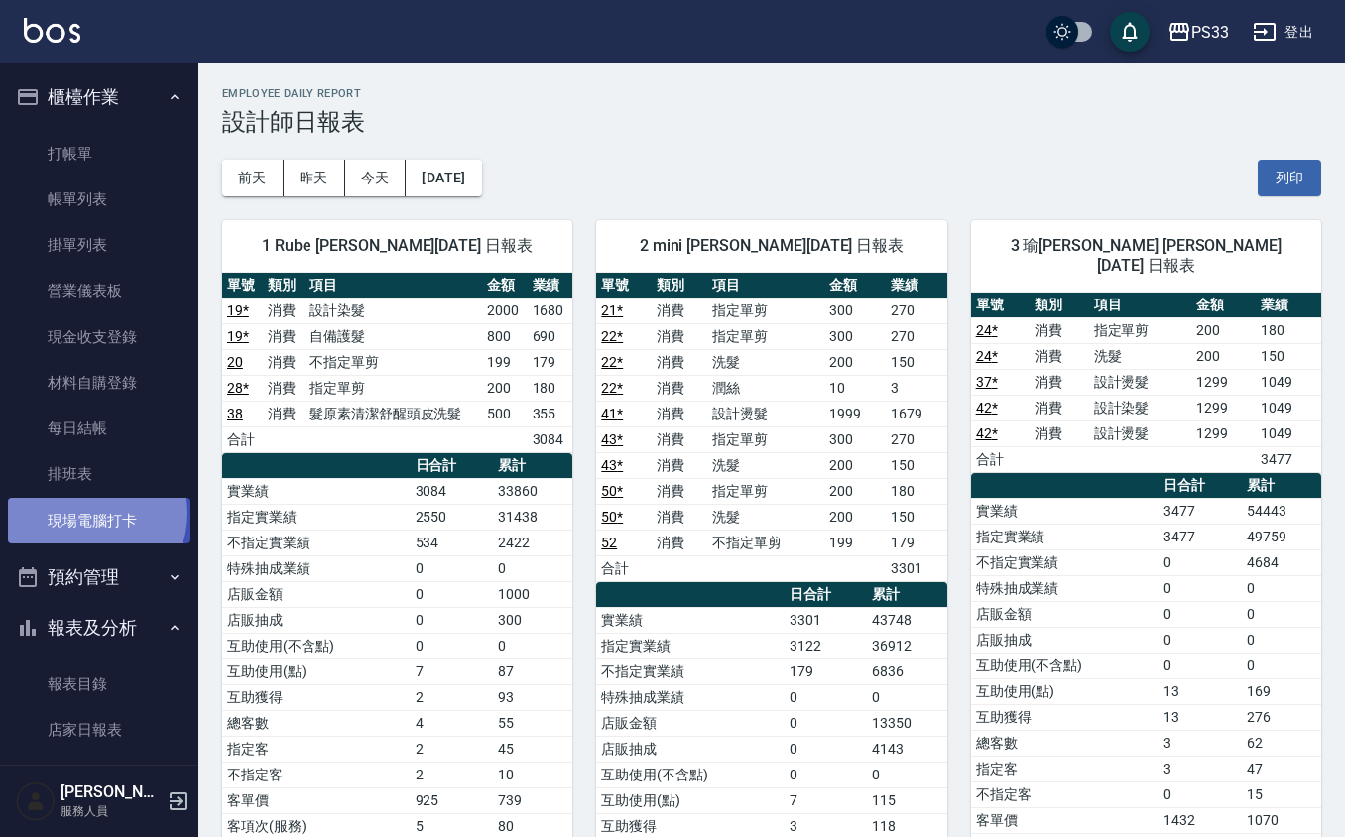
click at [92, 513] on link "現場電腦打卡" at bounding box center [99, 521] width 183 height 46
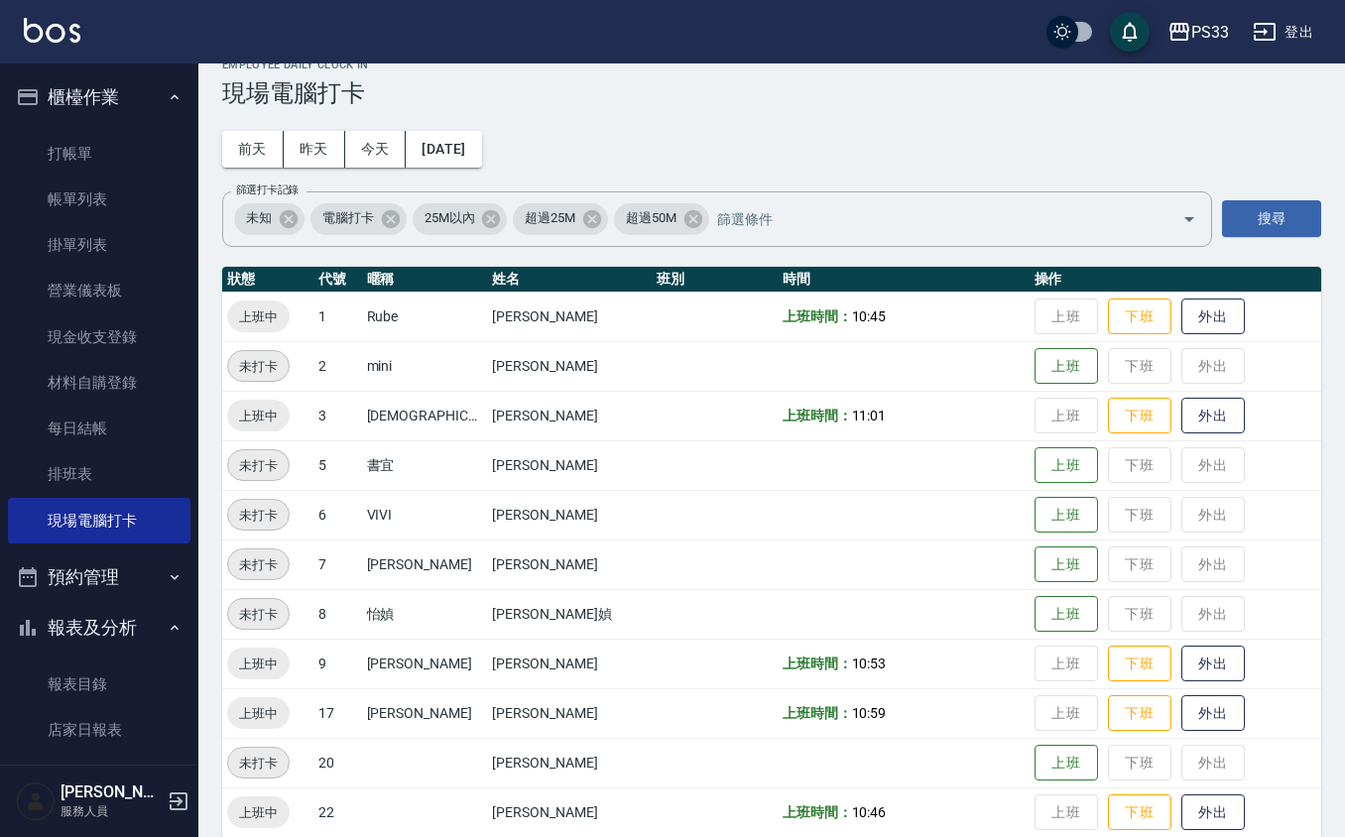
scroll to position [53, 0]
